Goal: Check status: Check status

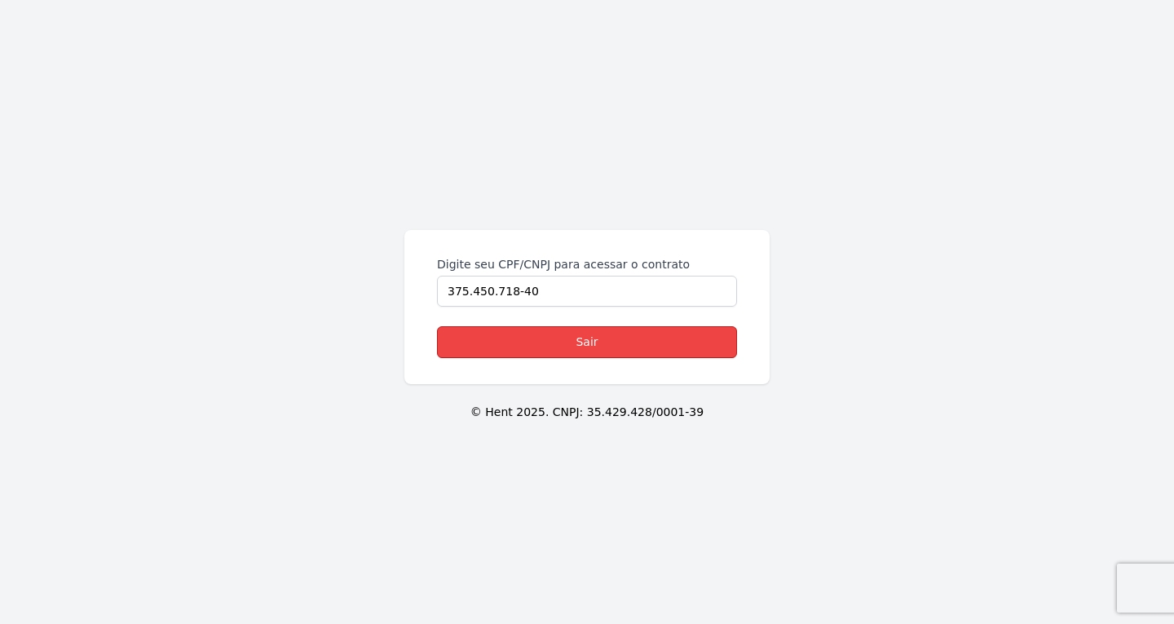
click at [583, 348] on link "Sair" at bounding box center [587, 342] width 300 height 32
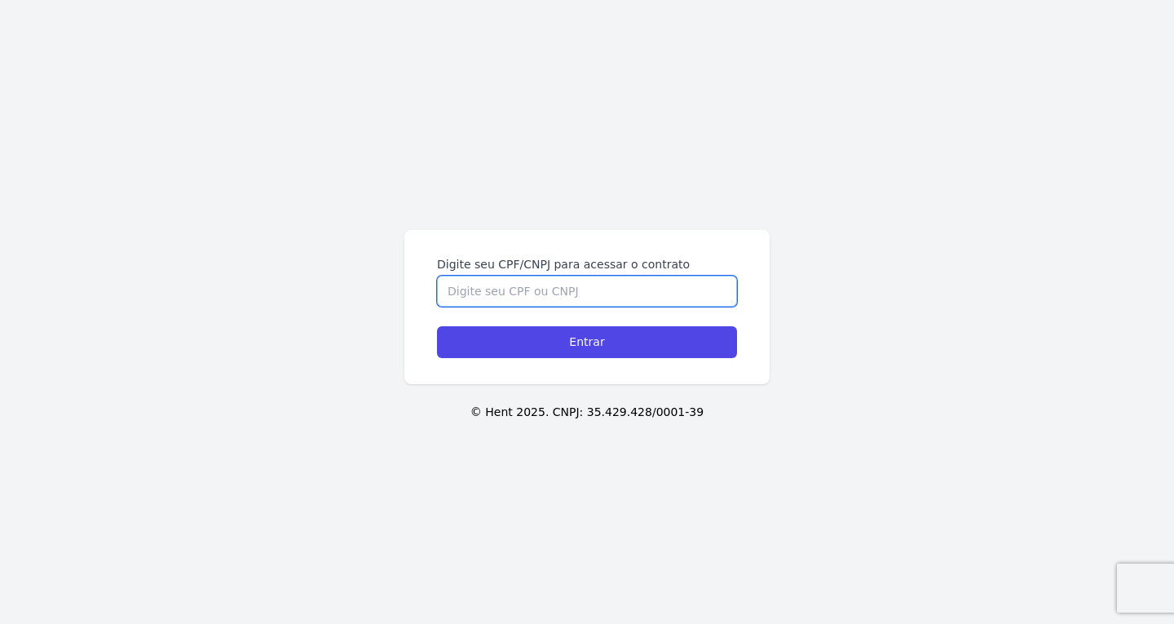
click at [586, 289] on input "Digite seu CPF/CNPJ para acessar o contrato" at bounding box center [587, 291] width 300 height 31
paste input "CARLA CRISTINA SILVA"
drag, startPoint x: 590, startPoint y: 300, endPoint x: 187, endPoint y: 246, distance: 406.3
click at [184, 245] on div "Digite seu CPF/CNPJ para acessar o contrato CARLA CRISTINA SILVA Entrar © Hent …" at bounding box center [587, 312] width 1174 height 624
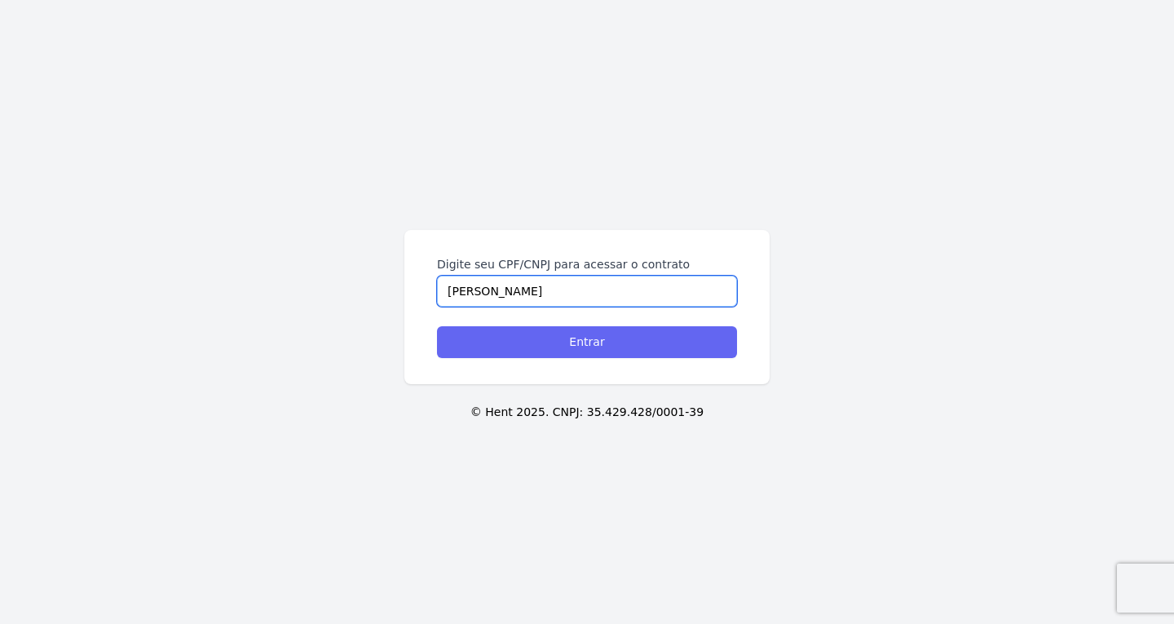
paste input "147.483.418-31"
type input "147.483.418-31"
click at [535, 347] on input "Entrar" at bounding box center [587, 342] width 300 height 32
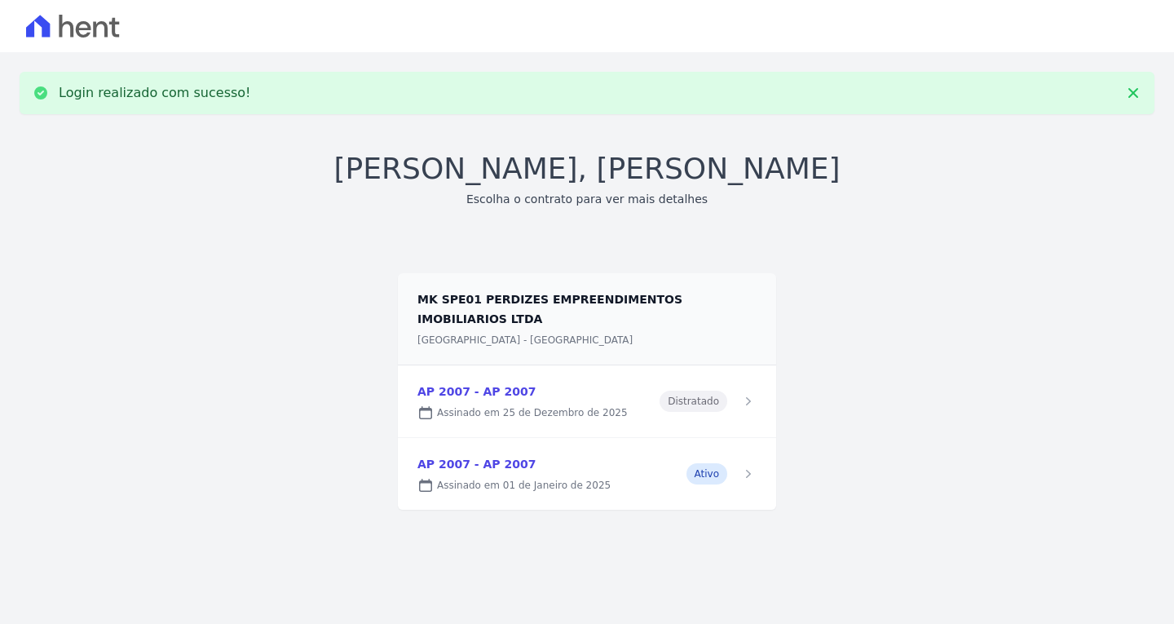
click at [608, 472] on link at bounding box center [587, 474] width 378 height 72
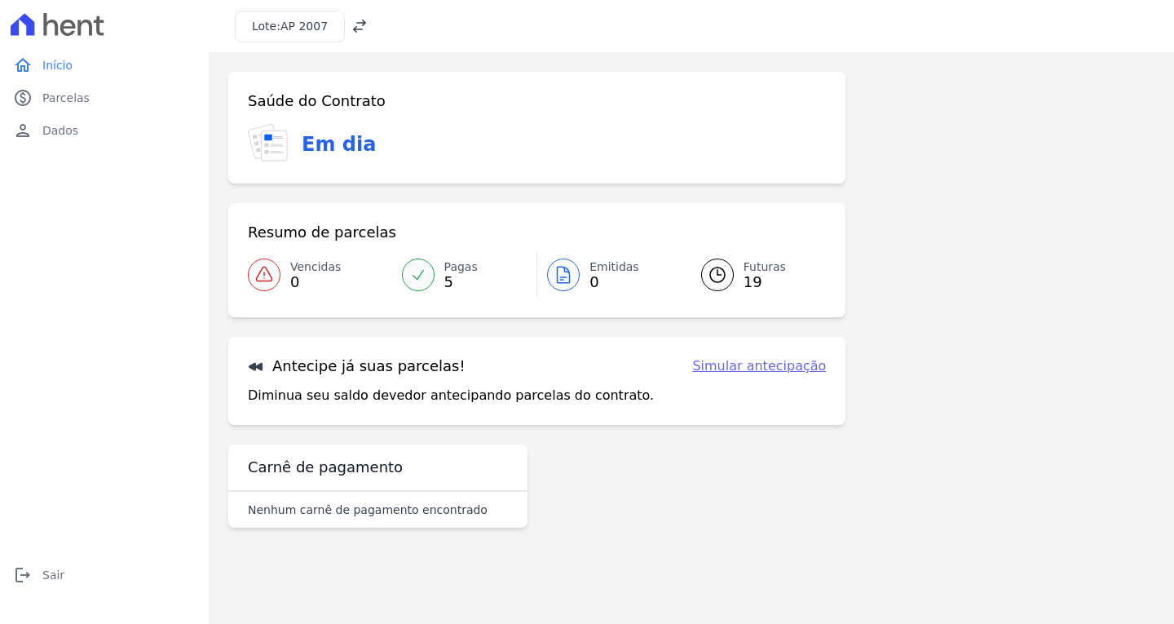
drag, startPoint x: 553, startPoint y: 273, endPoint x: 610, endPoint y: 476, distance: 210.6
click at [553, 274] on icon at bounding box center [563, 275] width 20 height 20
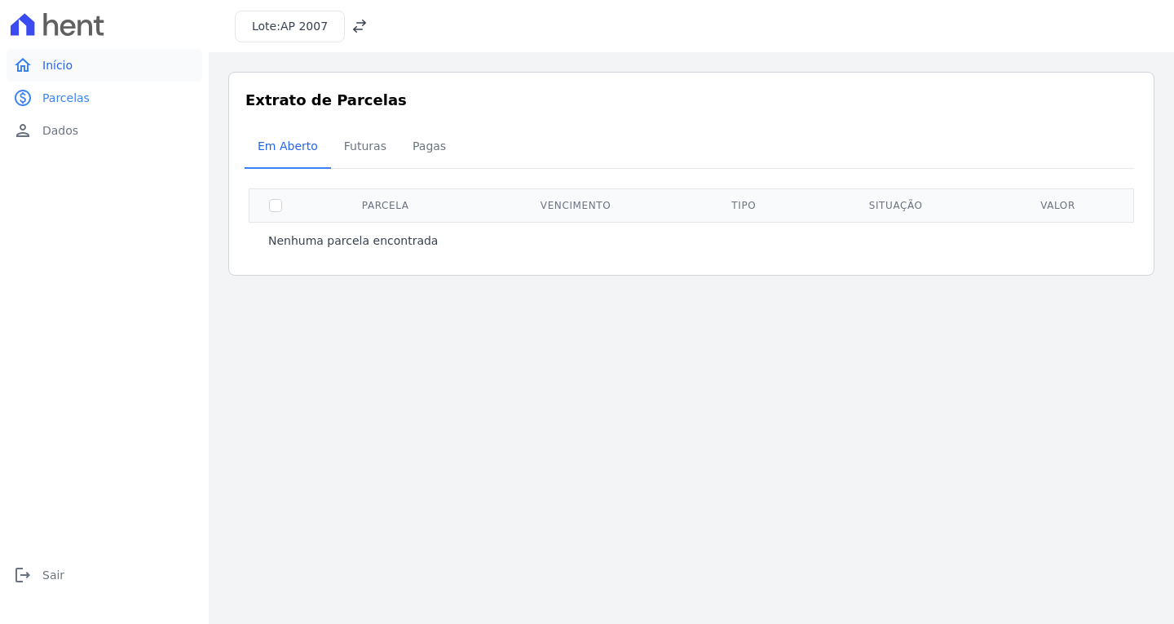
click at [61, 65] on span "Início" at bounding box center [57, 65] width 30 height 16
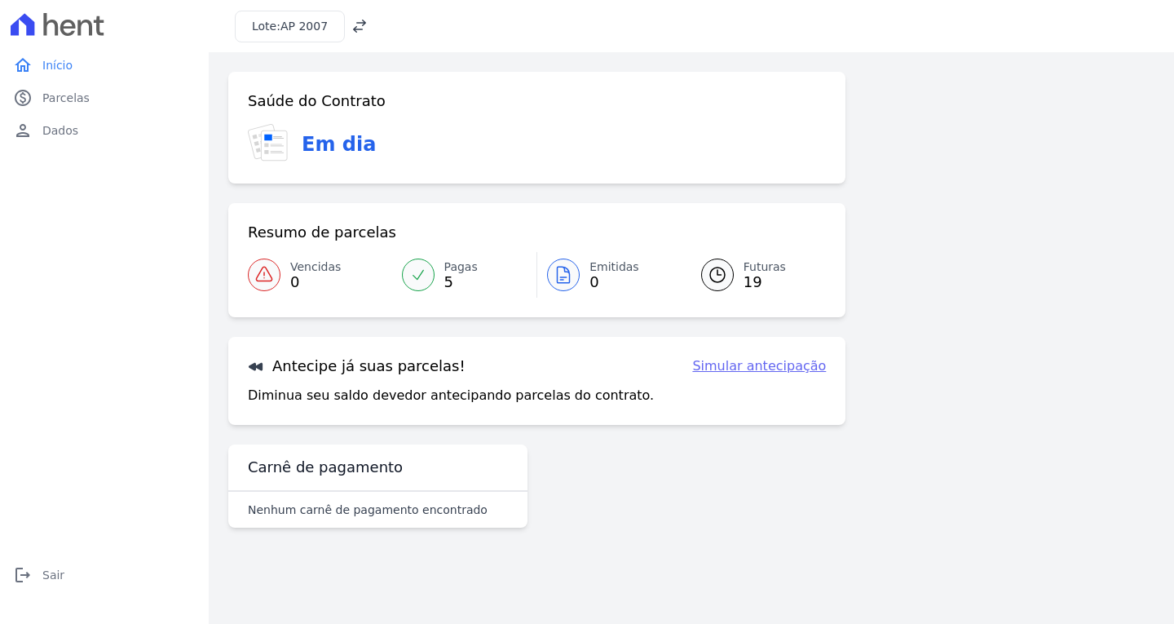
click at [734, 284] on link "Futuras 19" at bounding box center [753, 275] width 145 height 46
